Goal: Transaction & Acquisition: Purchase product/service

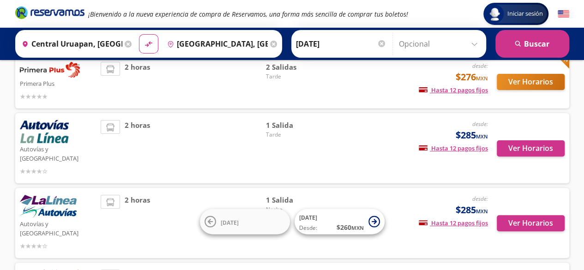
scroll to position [72, 0]
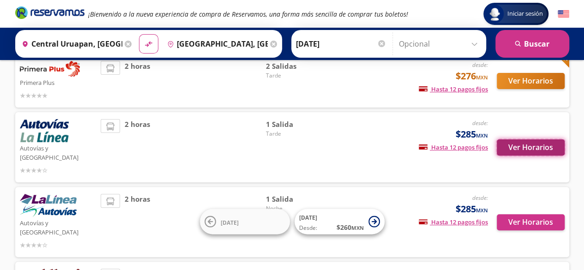
click at [538, 144] on button "Ver Horarios" at bounding box center [531, 147] width 68 height 16
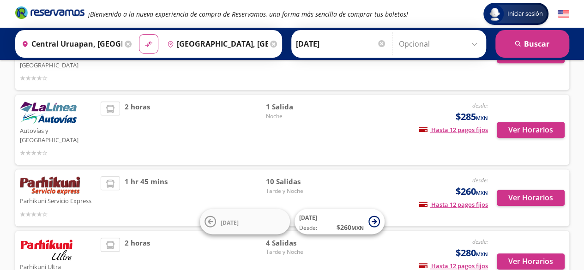
scroll to position [166, 0]
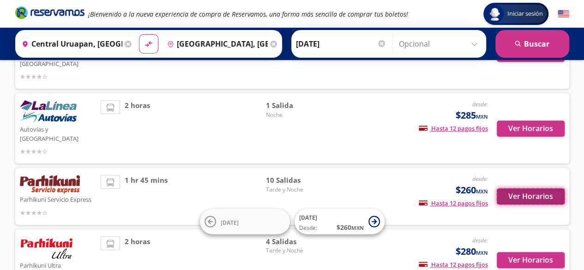
click at [510, 188] on button "Ver Horarios" at bounding box center [531, 196] width 68 height 16
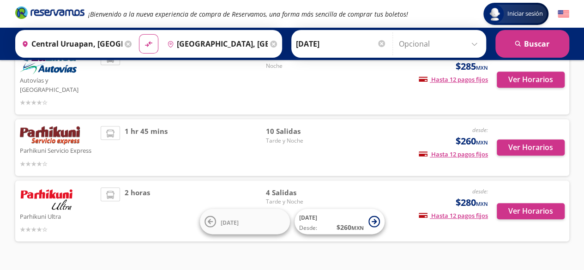
scroll to position [218, 0]
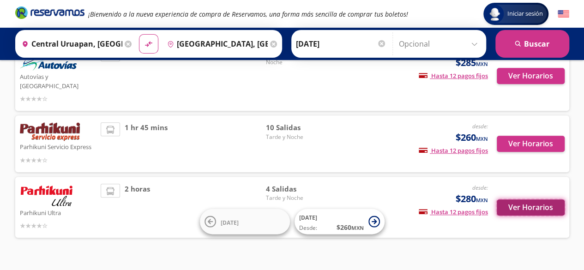
click at [538, 199] on button "Ver Horarios" at bounding box center [531, 207] width 68 height 16
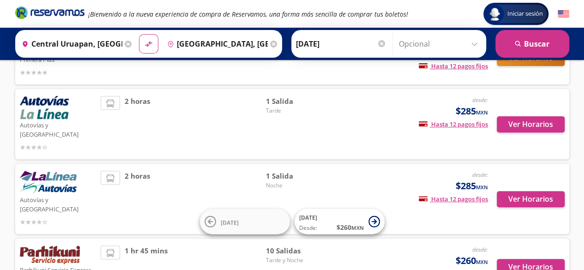
scroll to position [64, 0]
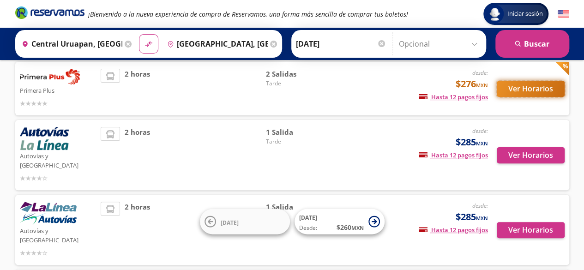
click at [529, 88] on button "Ver Horarios" at bounding box center [531, 89] width 68 height 16
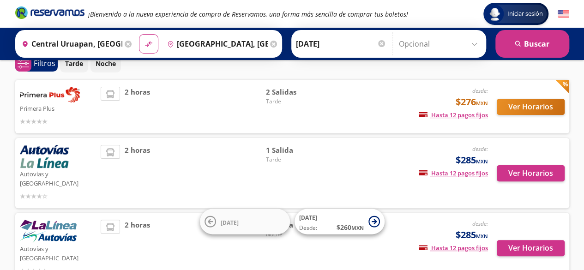
scroll to position [46, 0]
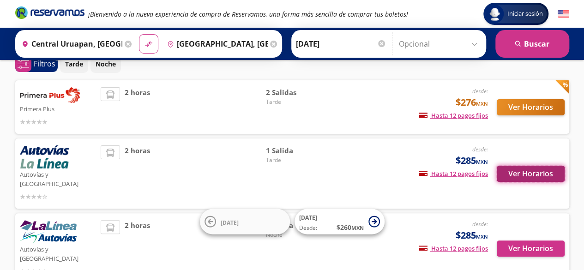
click at [517, 175] on button "Ver Horarios" at bounding box center [531, 174] width 68 height 16
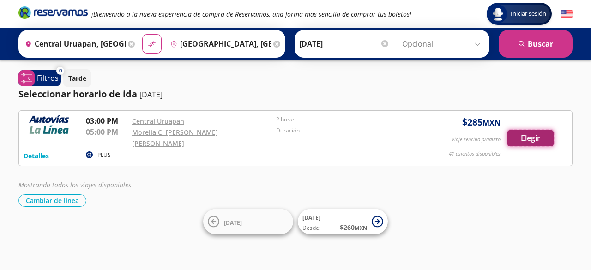
click at [535, 131] on button "Elegir" at bounding box center [530, 138] width 46 height 16
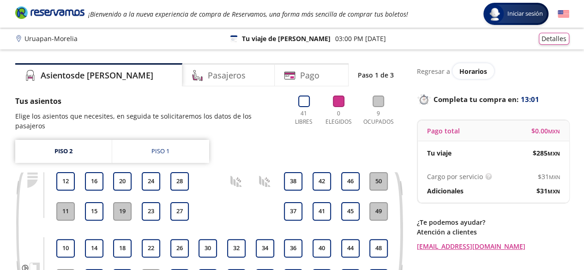
drag, startPoint x: 535, startPoint y: 131, endPoint x: 338, endPoint y: 132, distance: 196.7
click at [338, 140] on div "Piso 2 Piso 1 9 10 11 12 13 14 15 16 17 18 19 20 21 22 23 24 25 26 27 28 29 30 …" at bounding box center [209, 221] width 388 height 162
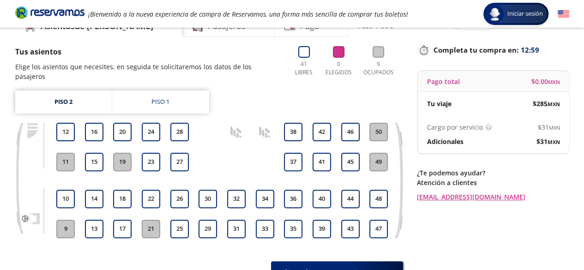
scroll to position [50, 0]
click at [165, 97] on div "Piso 1" at bounding box center [160, 101] width 18 height 9
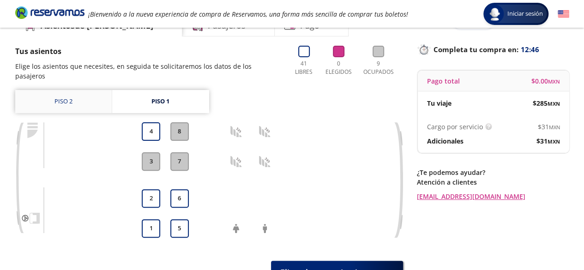
click at [64, 91] on link "Piso 2" at bounding box center [63, 101] width 96 height 23
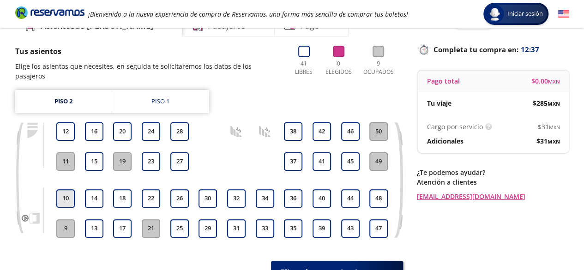
click at [66, 190] on button "10" at bounding box center [65, 198] width 18 height 18
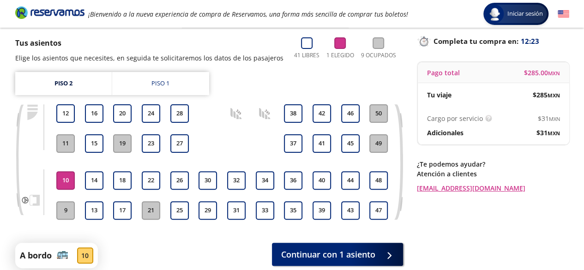
scroll to position [59, 0]
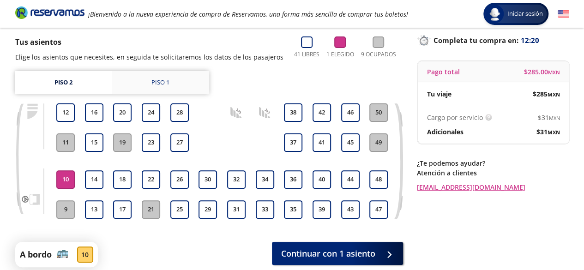
click at [179, 72] on link "Piso 1" at bounding box center [160, 82] width 97 height 23
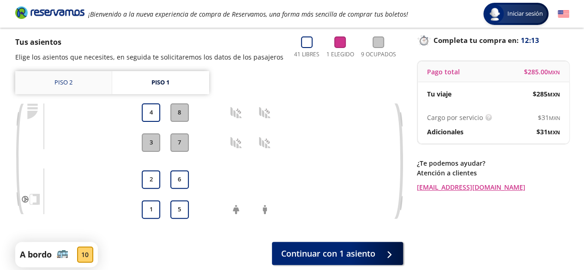
click at [66, 85] on link "Piso 2" at bounding box center [63, 82] width 96 height 23
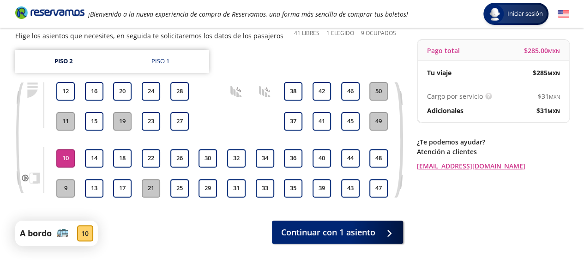
scroll to position [68, 0]
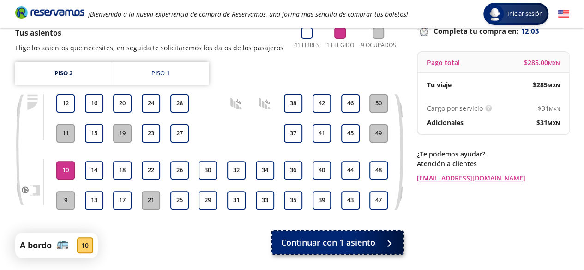
click at [331, 242] on span "Continuar con 1 asiento" at bounding box center [328, 242] width 94 height 12
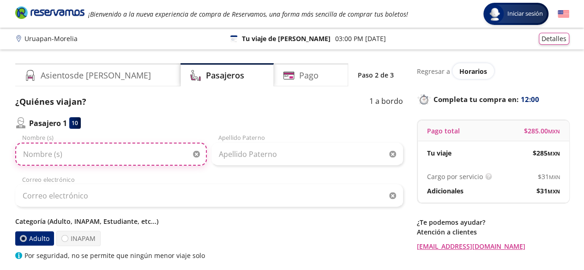
click at [130, 159] on input "Nombre (s)" at bounding box center [111, 154] width 192 height 23
type input "Itzel Monserrat"
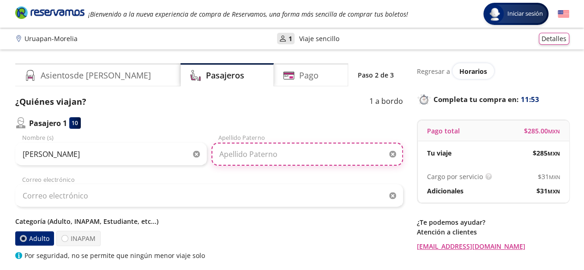
click at [245, 159] on input "Apellido Paterno" at bounding box center [307, 154] width 192 height 23
type input "Flores Mendoza"
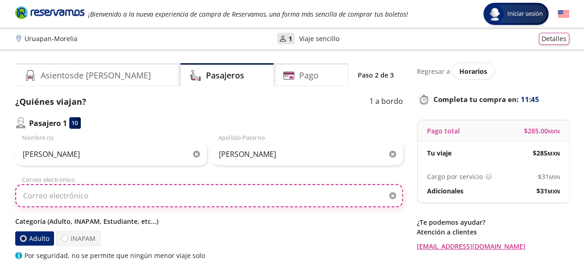
click at [104, 195] on input "Correo electrónico" at bounding box center [209, 195] width 388 height 23
type input "rouge1920@hotmail.com"
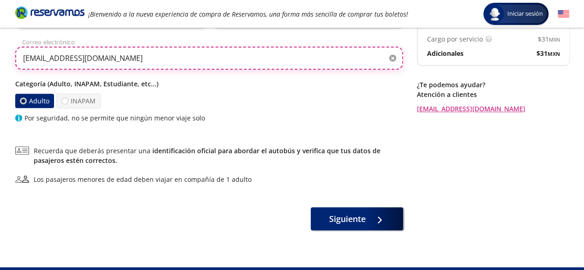
scroll to position [141, 0]
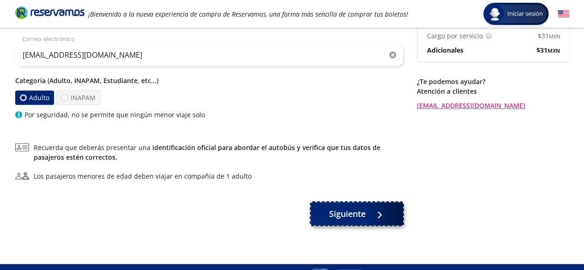
click at [380, 214] on div at bounding box center [377, 214] width 14 height 12
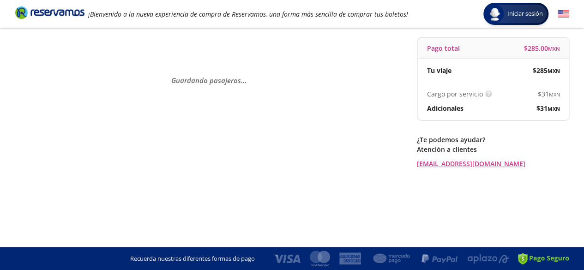
scroll to position [0, 0]
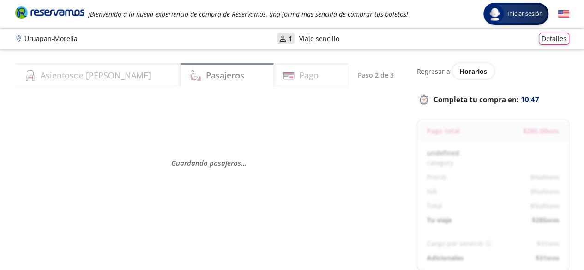
select select "MX"
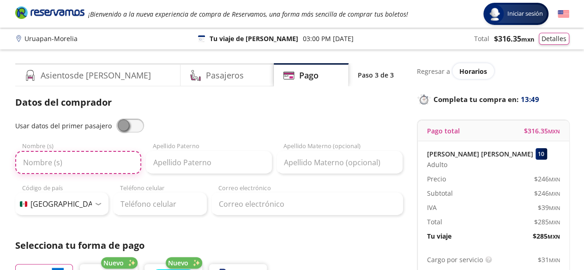
click at [80, 157] on input "Nombre (s)" at bounding box center [78, 162] width 126 height 23
type input "i"
type input "Itzel Monserrat"
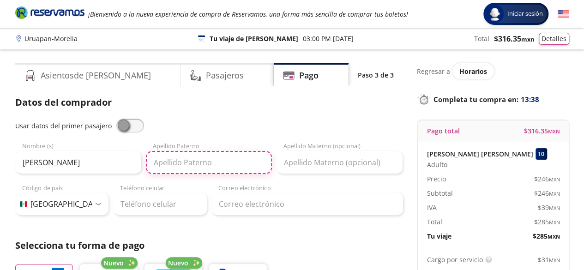
click at [175, 163] on input "Apellido Paterno" at bounding box center [209, 162] width 126 height 23
type input "Flores"
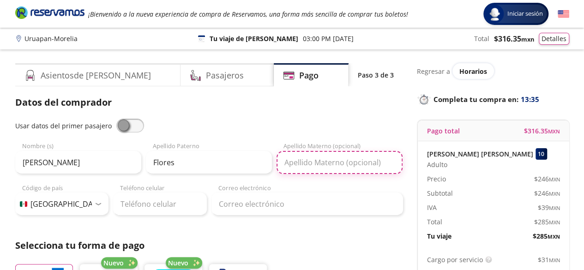
click at [302, 157] on input "Apellido Materno (opcional)" at bounding box center [340, 162] width 126 height 23
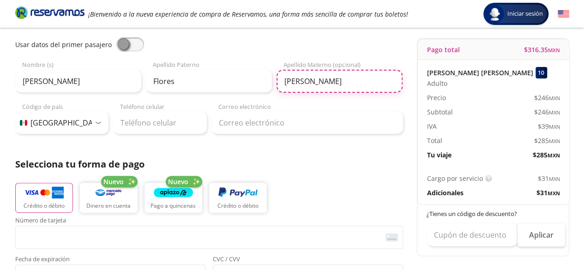
scroll to position [86, 0]
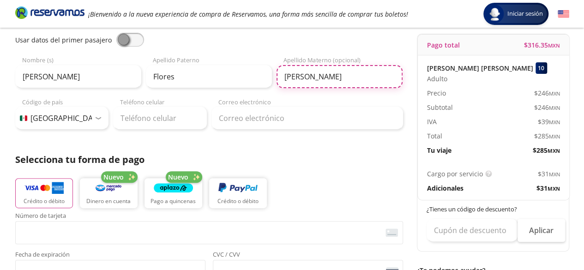
type input "Mendoza"
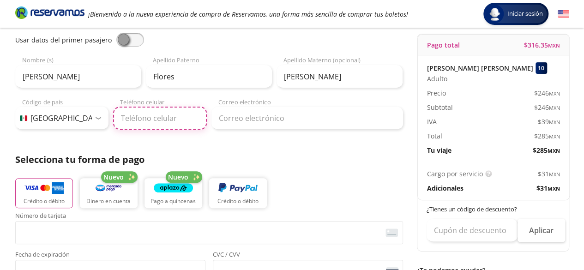
click at [155, 114] on input "Teléfono celular" at bounding box center [160, 118] width 94 height 23
type input "452 164 0493"
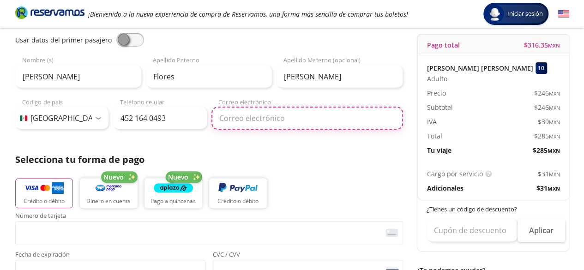
type input "rouge1920@hotmail.com"
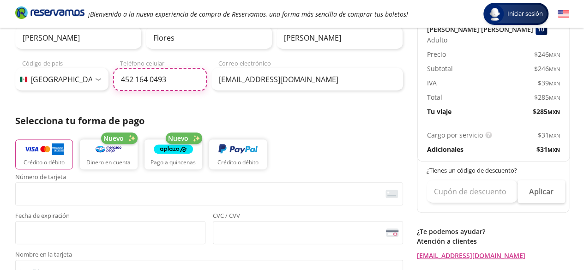
scroll to position [124, 0]
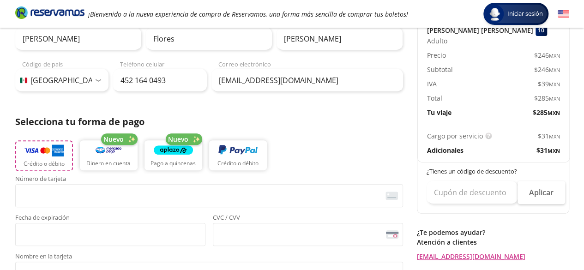
click at [36, 156] on img "button" at bounding box center [43, 151] width 39 height 14
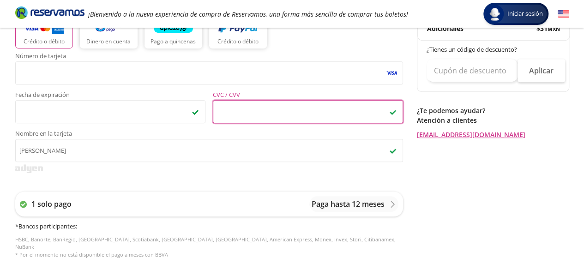
scroll to position [247, 0]
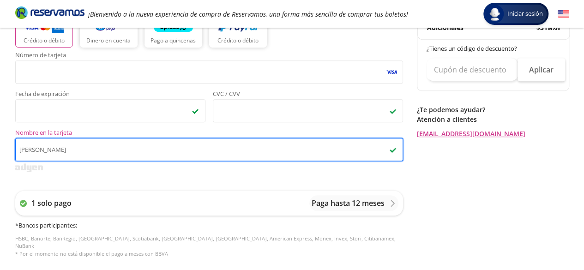
click at [148, 154] on input "itzelle mendoza" at bounding box center [209, 149] width 388 height 23
type input "i"
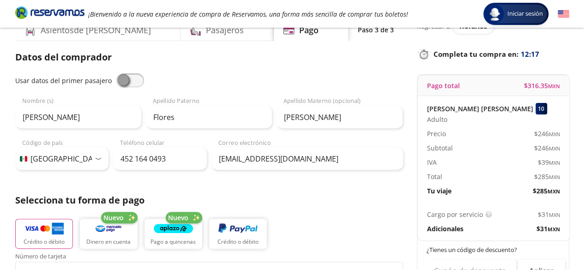
scroll to position [18, 0]
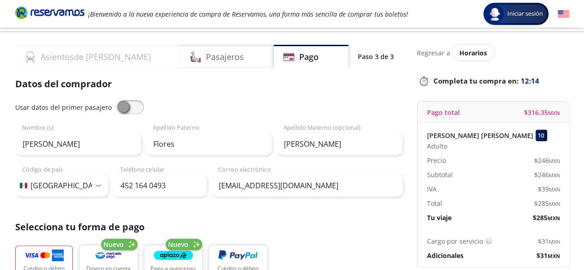
type input "Itzel Flores"
click at [84, 54] on h4 "Asientos de Ida" at bounding box center [96, 57] width 110 height 12
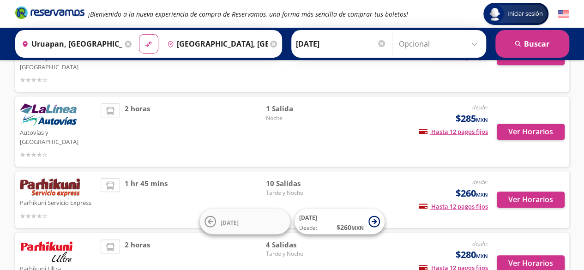
scroll to position [163, 0]
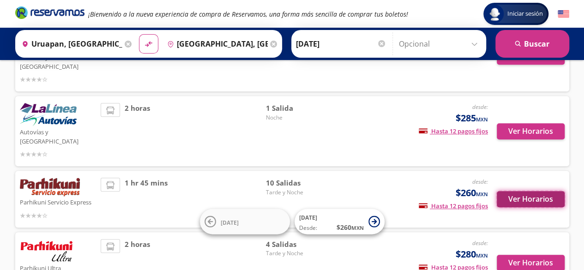
click at [509, 191] on button "Ver Horarios" at bounding box center [531, 199] width 68 height 16
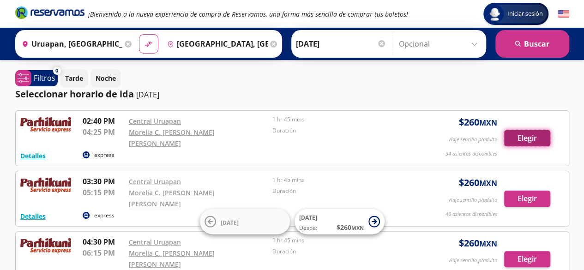
click at [535, 132] on button "Elegir" at bounding box center [527, 138] width 46 height 16
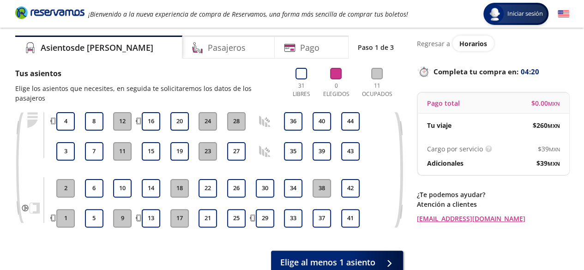
scroll to position [27, 0]
click at [350, 211] on button "41" at bounding box center [350, 219] width 18 height 18
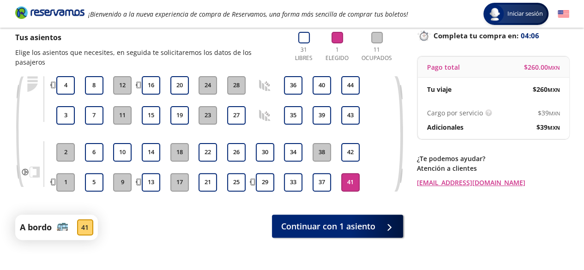
scroll to position [65, 0]
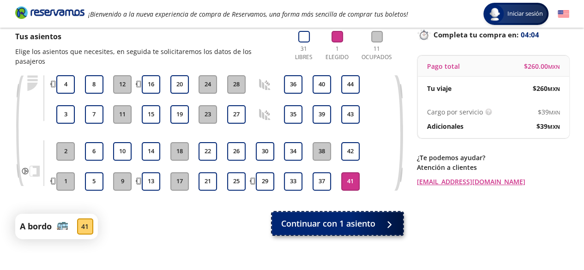
click at [309, 224] on button "Continuar con 1 asiento" at bounding box center [337, 223] width 131 height 23
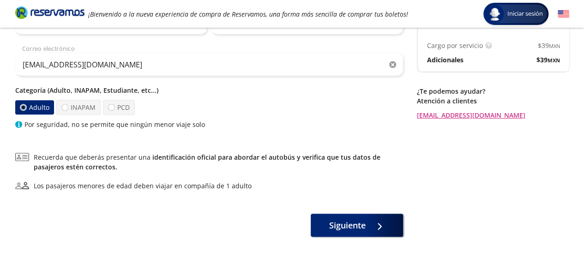
scroll to position [135, 0]
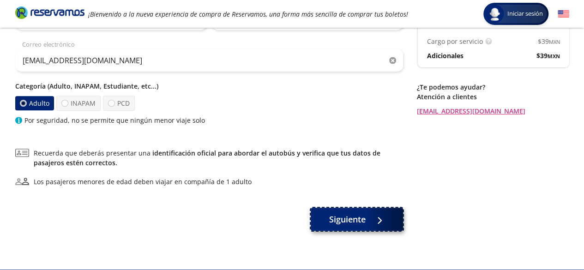
click at [379, 229] on button "Siguiente" at bounding box center [357, 219] width 92 height 23
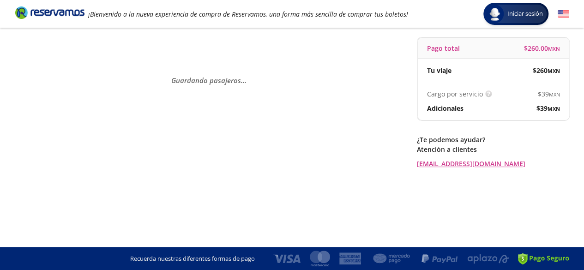
scroll to position [0, 0]
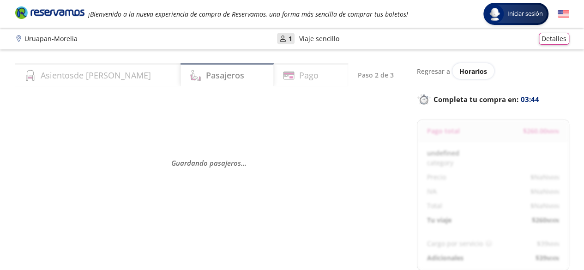
select select "MX"
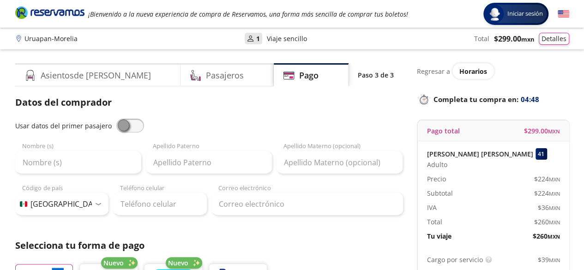
click at [130, 127] on span at bounding box center [130, 126] width 28 height 14
click at [116, 119] on input "checkbox" at bounding box center [116, 119] width 0 height 0
type input "Itzel Monserrat"
type input "Flores Mendoza"
type input "rouge1920@hotmail.com"
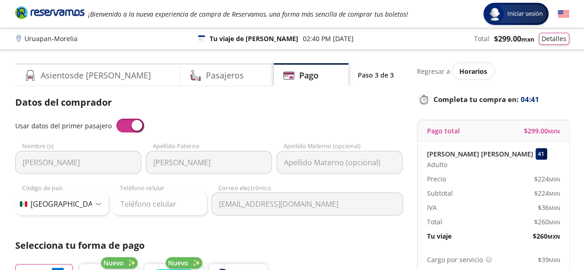
click at [128, 118] on div "Datos del comprador Usar datos del primer pasajero Itzel Monserrat Nombre (s) F…" at bounding box center [209, 156] width 388 height 120
click at [129, 122] on span at bounding box center [130, 126] width 28 height 14
click at [116, 119] on input "checkbox" at bounding box center [116, 119] width 0 height 0
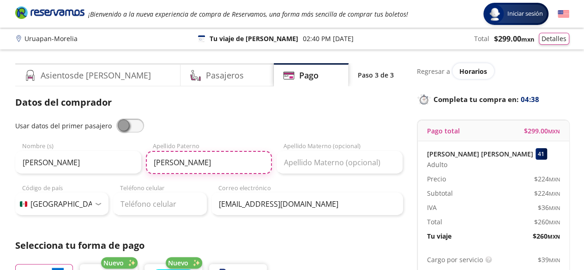
click at [220, 164] on input "Flores Mendoza" at bounding box center [209, 162] width 126 height 23
type input "Flores"
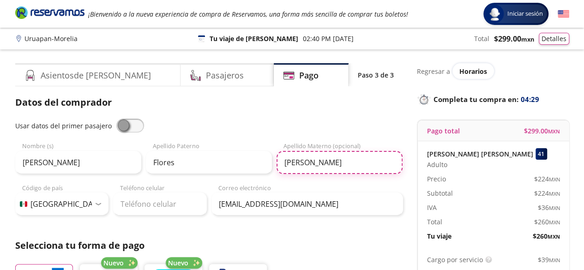
type input "Mendoza"
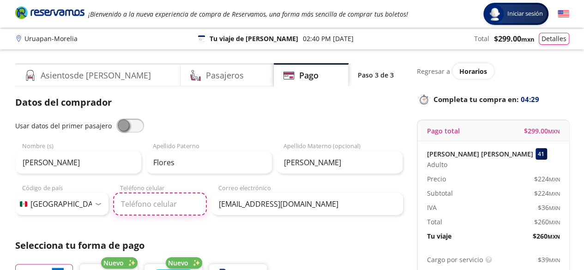
click at [159, 205] on input "Teléfono celular" at bounding box center [160, 204] width 94 height 23
type input "452 164 0493"
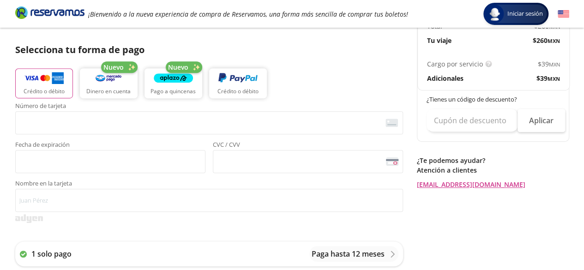
scroll to position [212, 0]
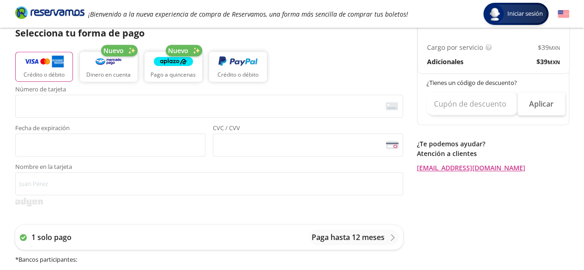
type input "itzelle"
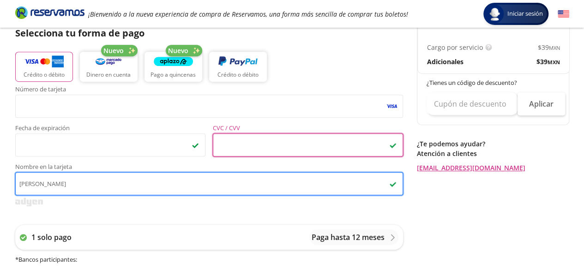
click at [133, 184] on input "itzelle mendoza" at bounding box center [209, 183] width 388 height 23
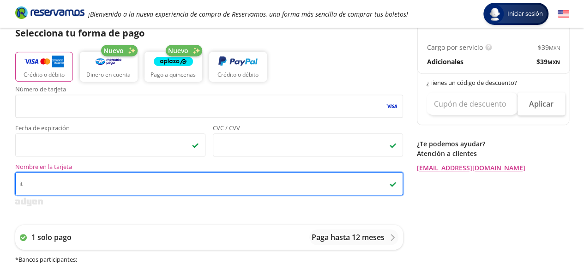
type input "i"
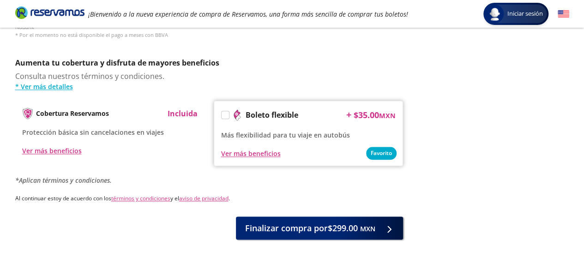
scroll to position [487, 0]
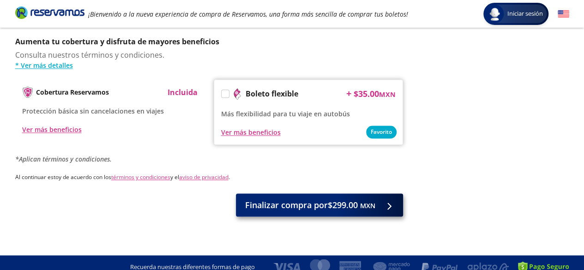
type input "Itzel Flores"
click at [353, 193] on button "Finalizar compra por $299.00 MXN" at bounding box center [319, 204] width 167 height 23
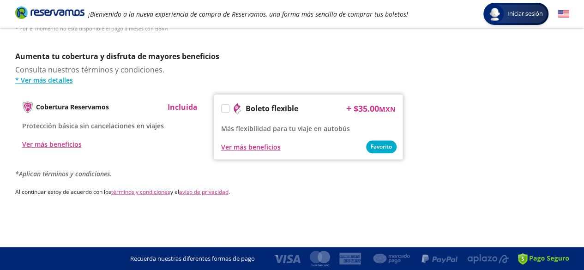
scroll to position [0, 0]
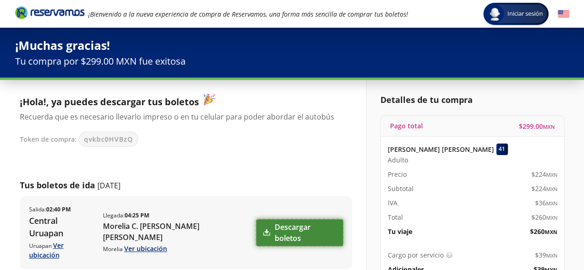
click at [283, 221] on link "Descargar boletos" at bounding box center [299, 232] width 87 height 27
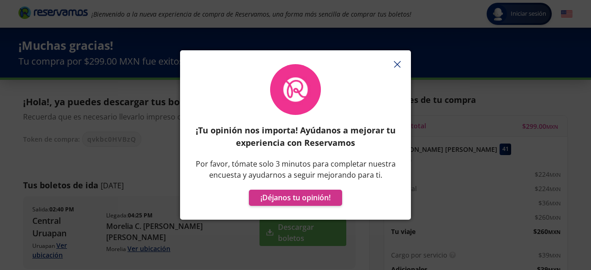
click at [397, 66] on icon "button" at bounding box center [397, 64] width 7 height 7
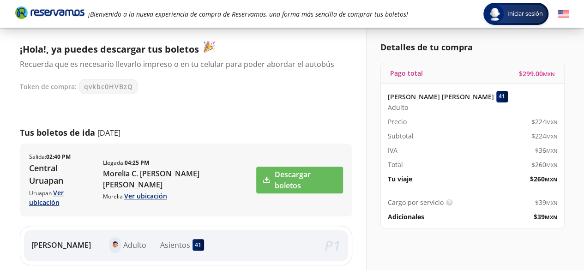
scroll to position [55, 0]
